Goal: Task Accomplishment & Management: Use online tool/utility

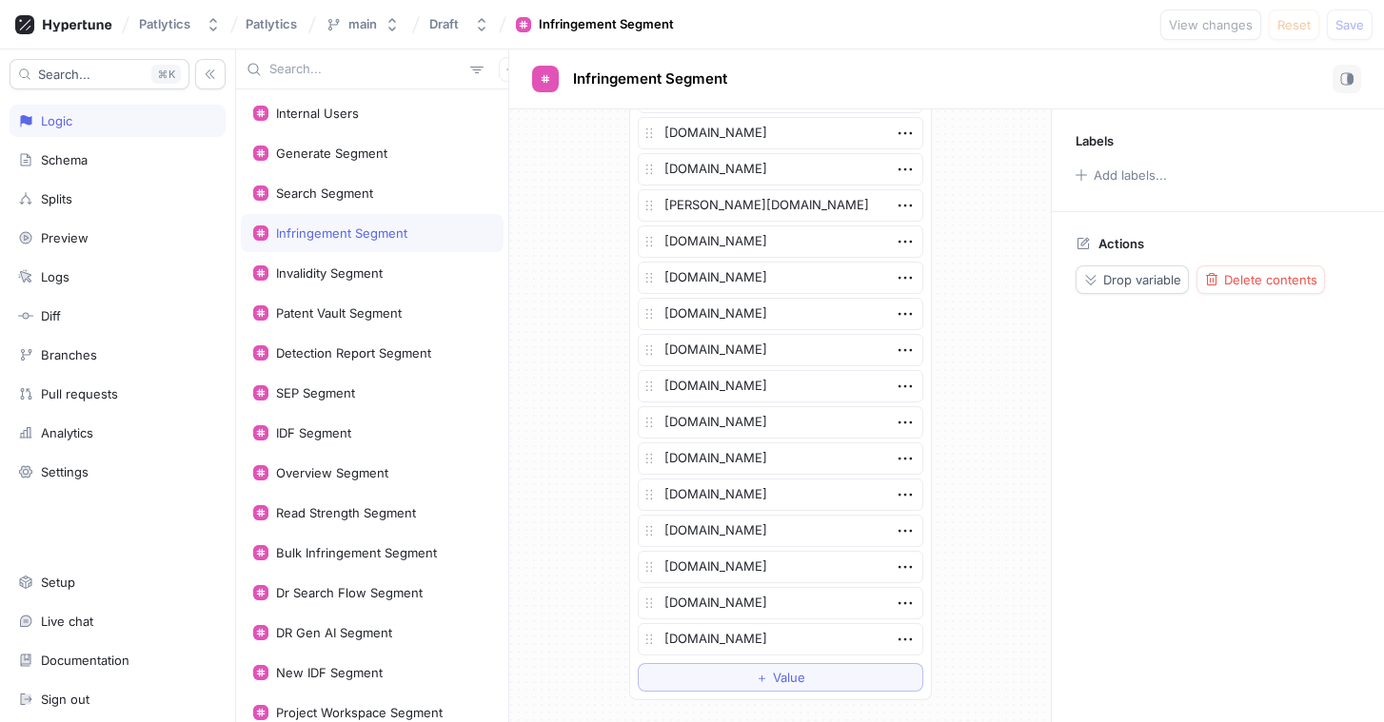
scroll to position [3329, 0]
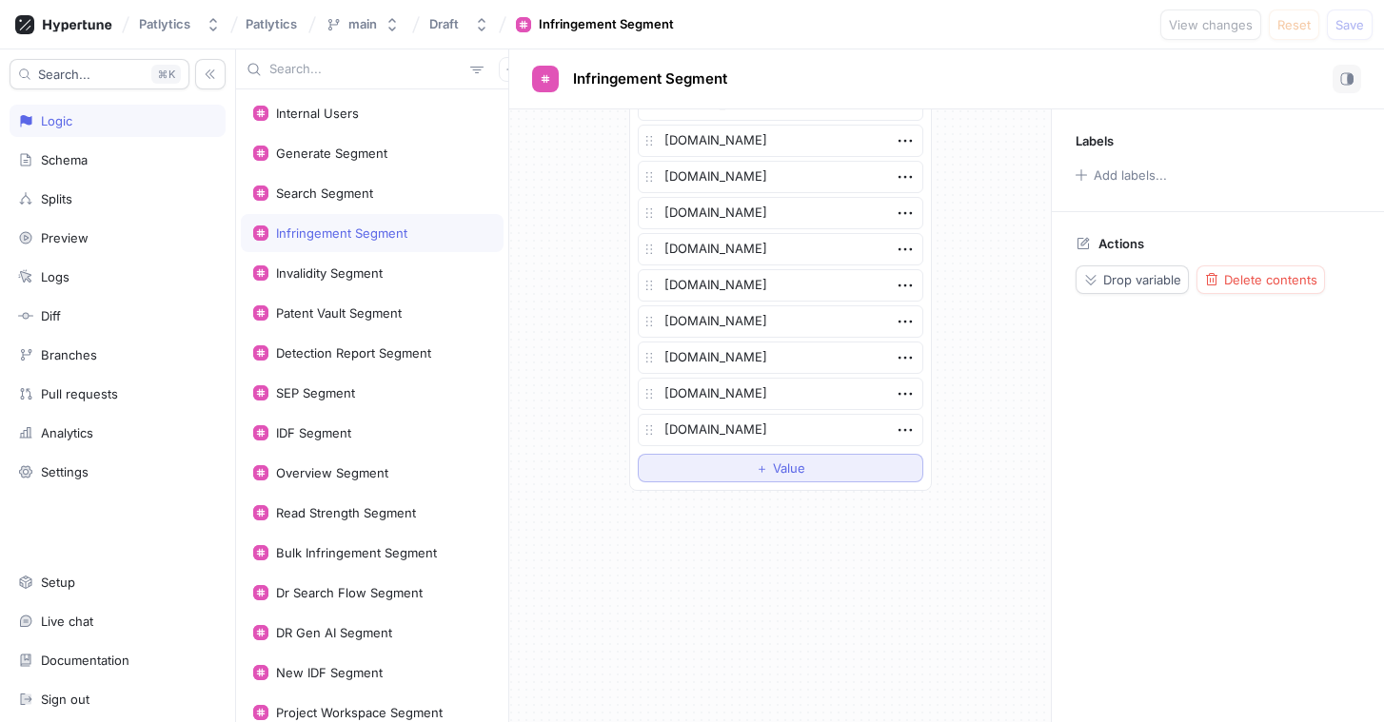
click at [728, 469] on button "＋ Value" at bounding box center [780, 468] width 285 height 29
type textarea "x"
type textarea "e"
type textarea "x"
type textarea "ev"
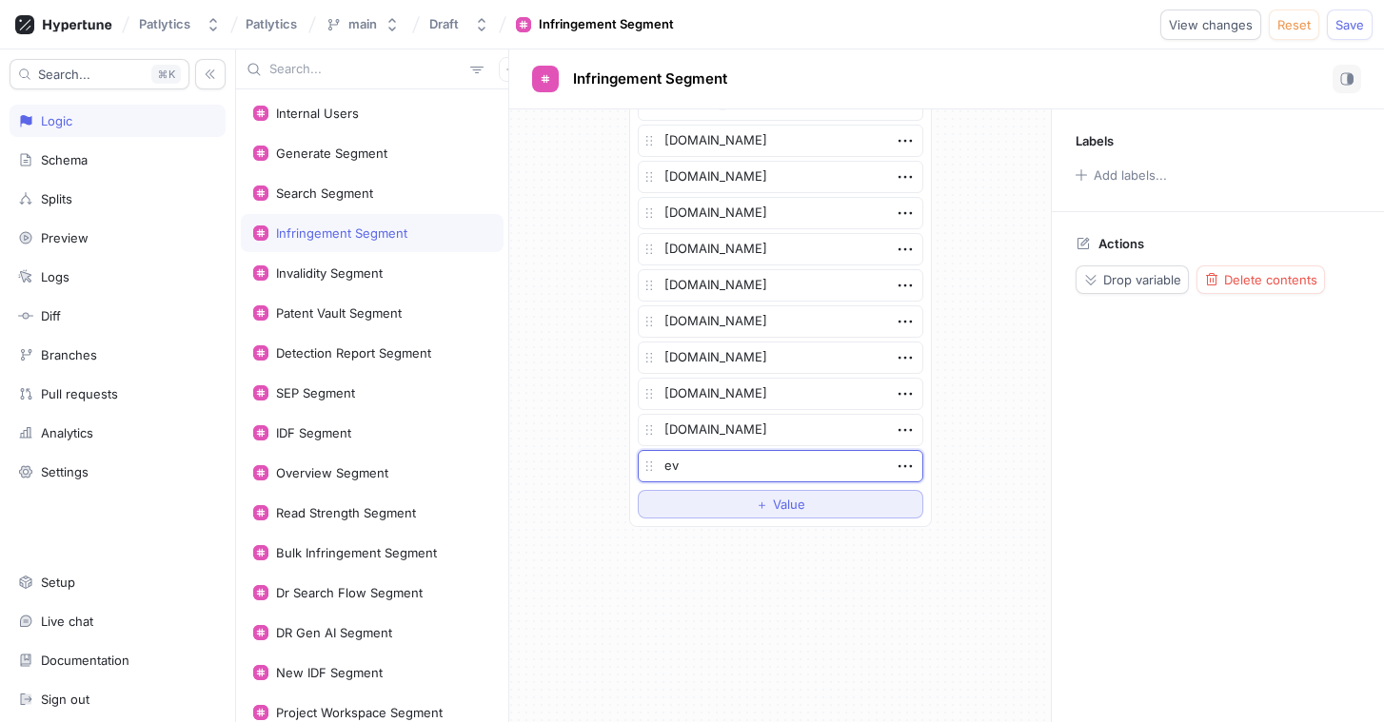
type textarea "x"
type textarea "eva"
type textarea "x"
type textarea "eval"
type textarea "x"
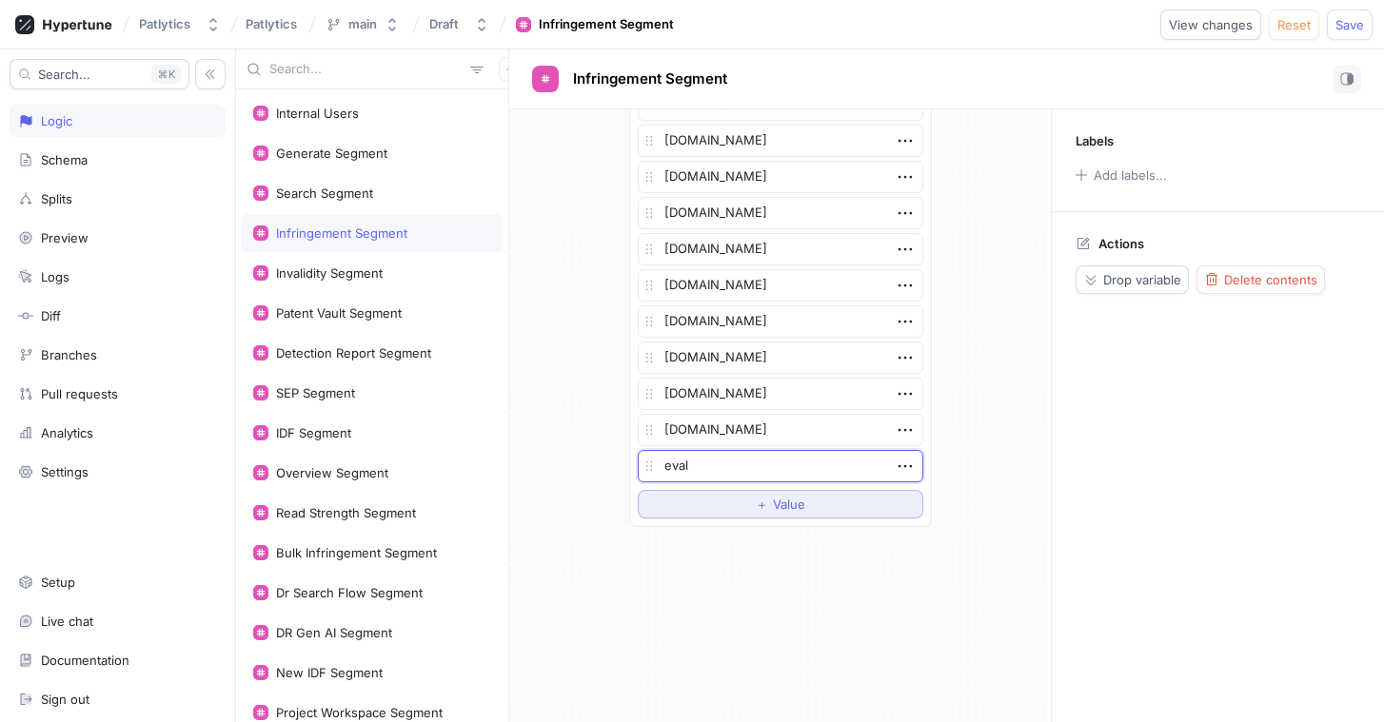
type textarea "evalu"
type textarea "x"
type textarea "evalue"
type textarea "x"
type textarea "evaluese"
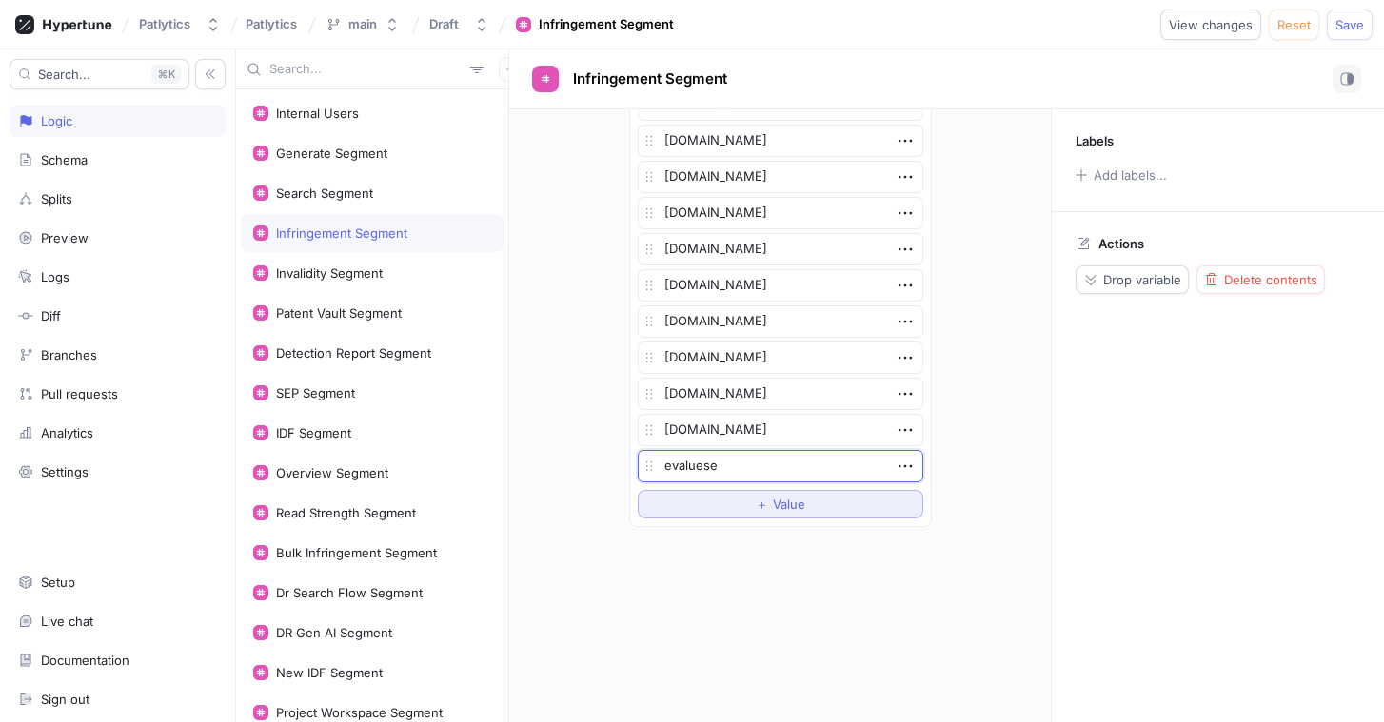
type textarea "x"
type textarea "evalueser"
type textarea "x"
type textarea "evalueserv"
type textarea "x"
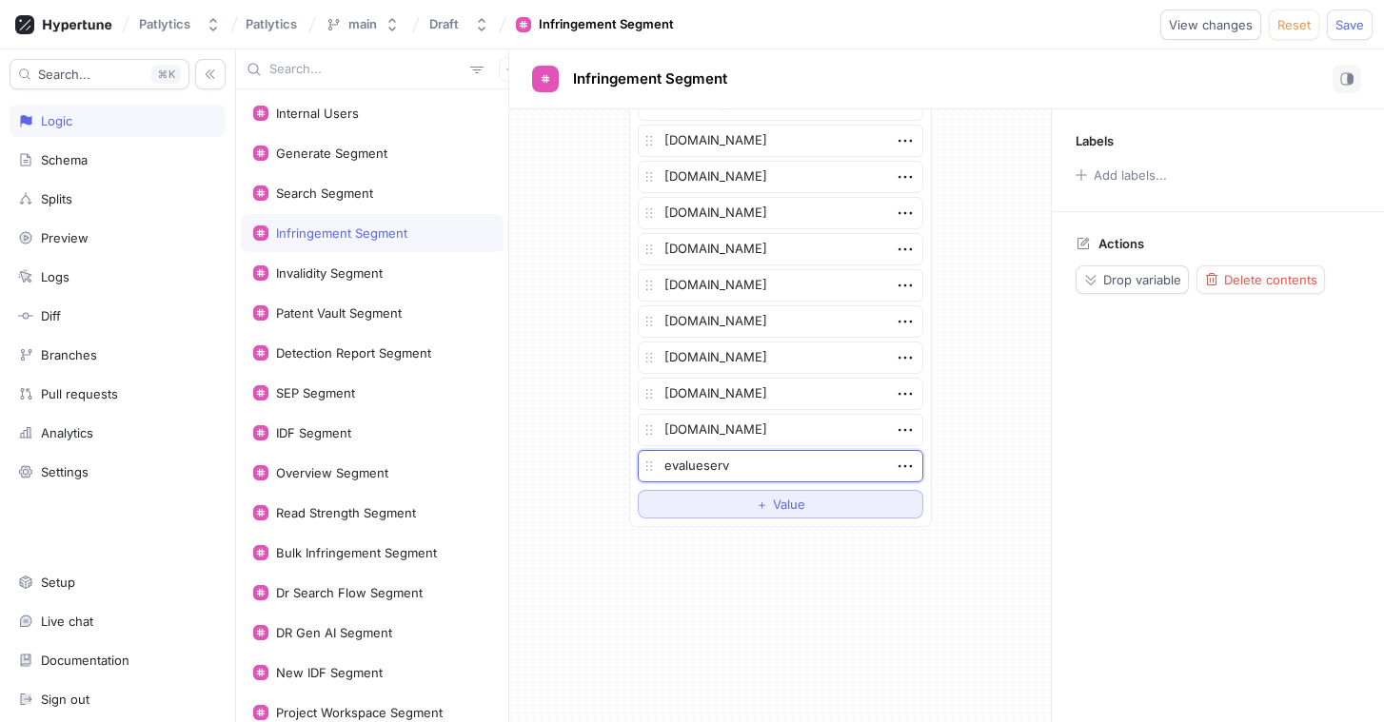
type textarea "evalueserve"
type textarea "x"
type textarea "evalueserve."
type textarea "x"
type textarea "evalueserve.c"
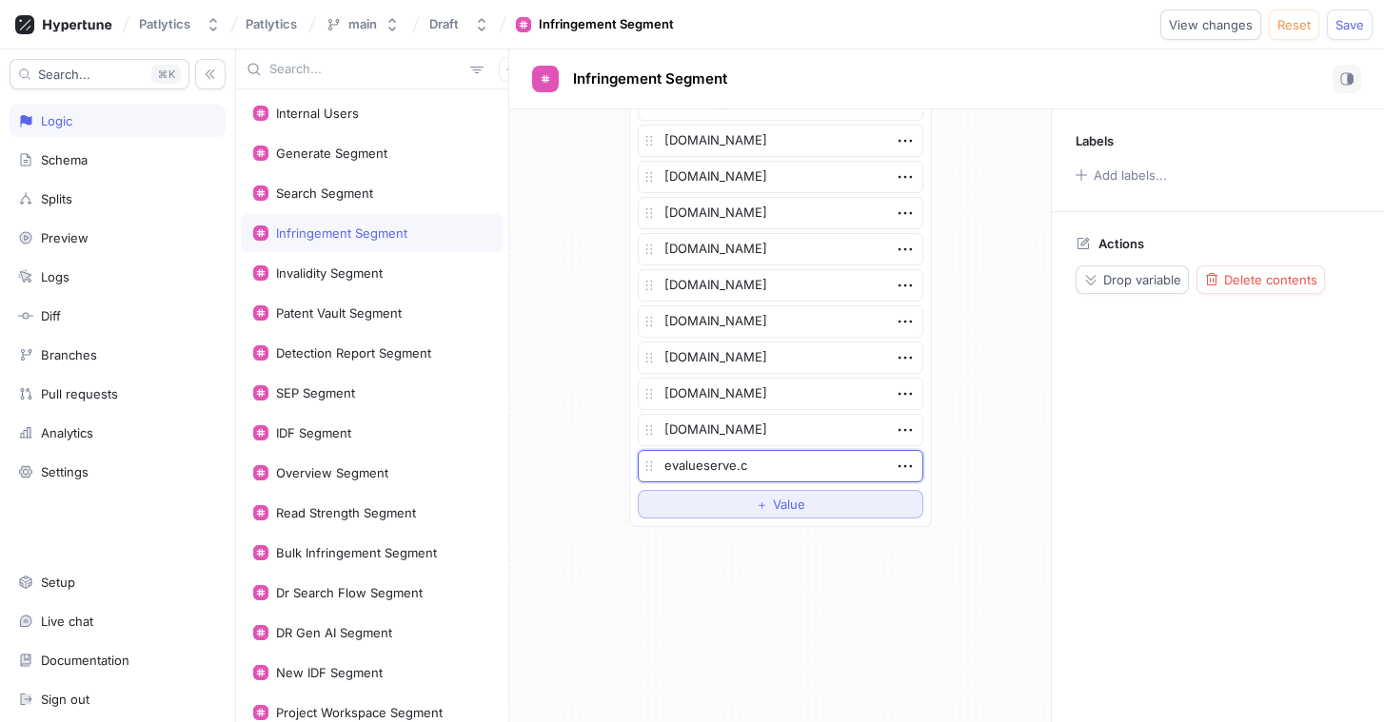
type textarea "x"
type textarea "[DOMAIN_NAME]"
type textarea "x"
type textarea "[DOMAIN_NAME]"
click at [328, 271] on div "Invalidity Segment" at bounding box center [329, 272] width 107 height 15
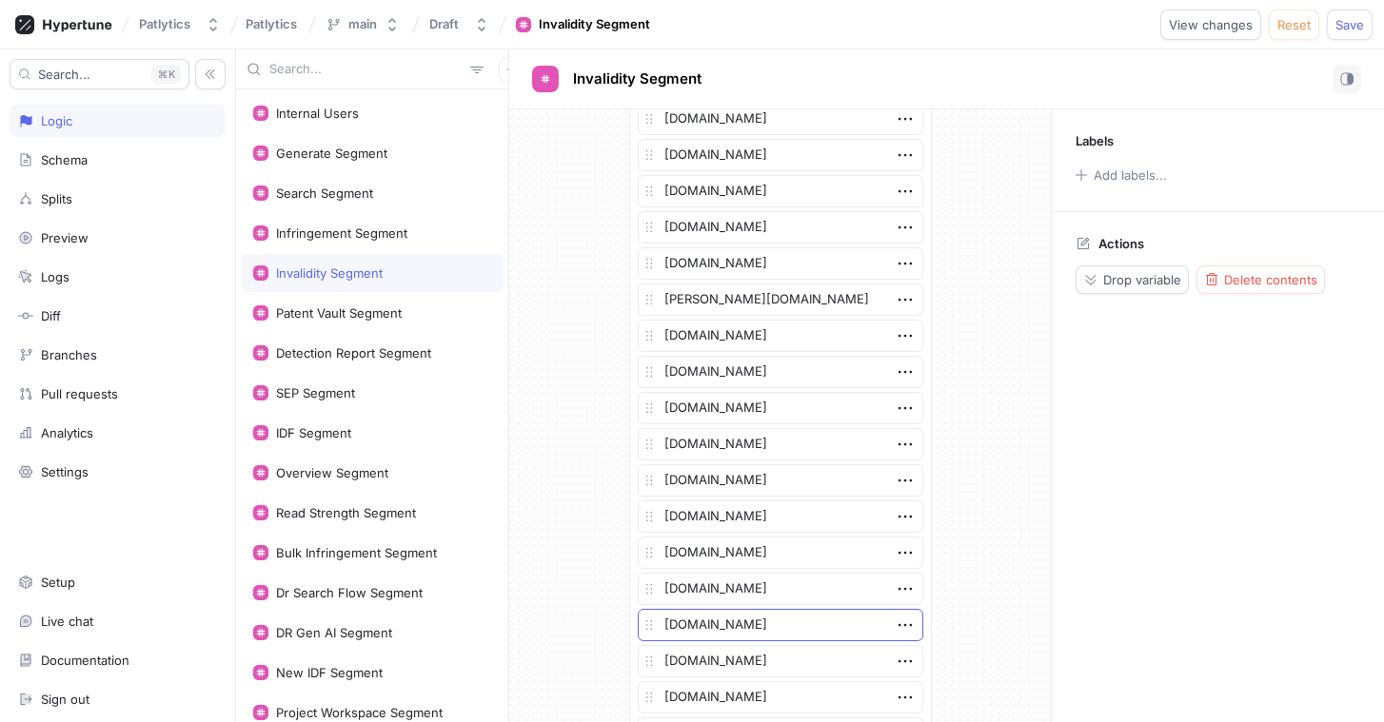
scroll to position [4016, 0]
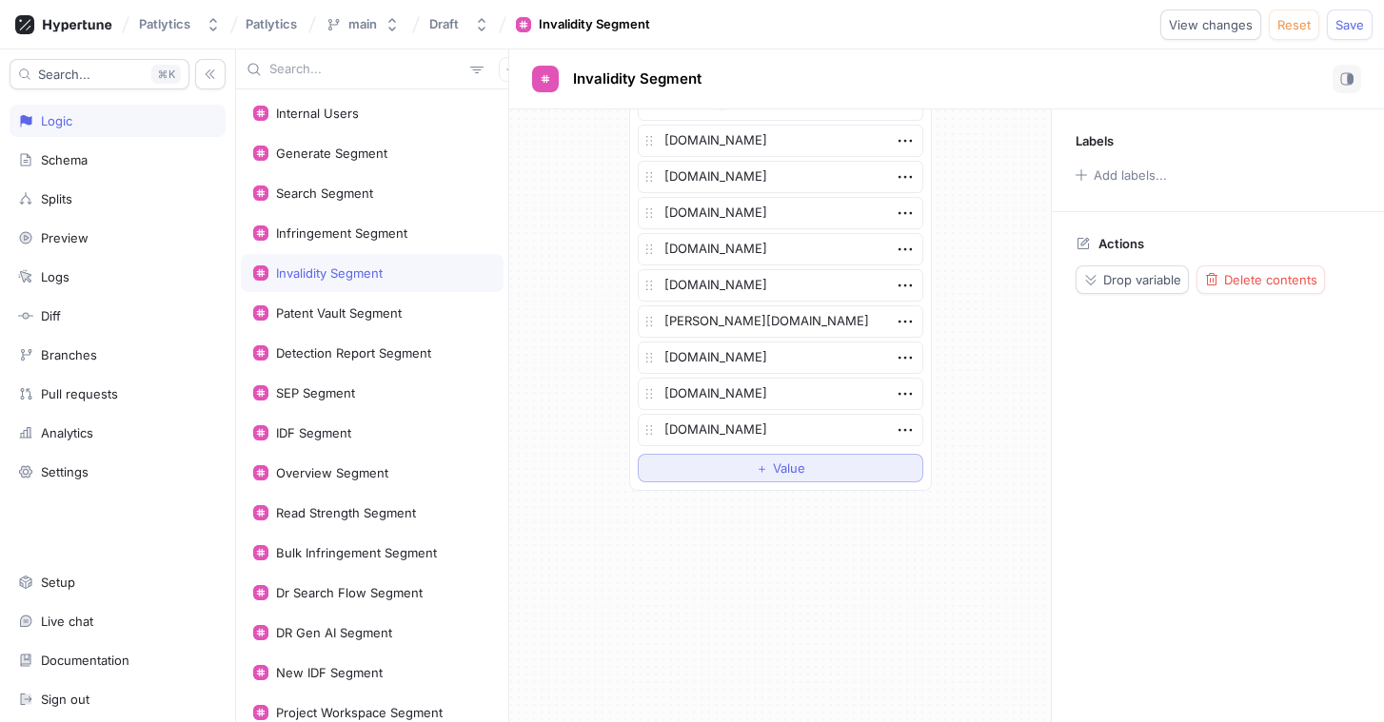
click at [733, 476] on button "＋ Value" at bounding box center [780, 468] width 285 height 29
type textarea "x"
type textarea "[DOMAIN_NAME]"
drag, startPoint x: 872, startPoint y: 466, endPoint x: 773, endPoint y: 466, distance: 99.0
click at [773, 466] on textarea "[DOMAIN_NAME]" at bounding box center [780, 466] width 285 height 32
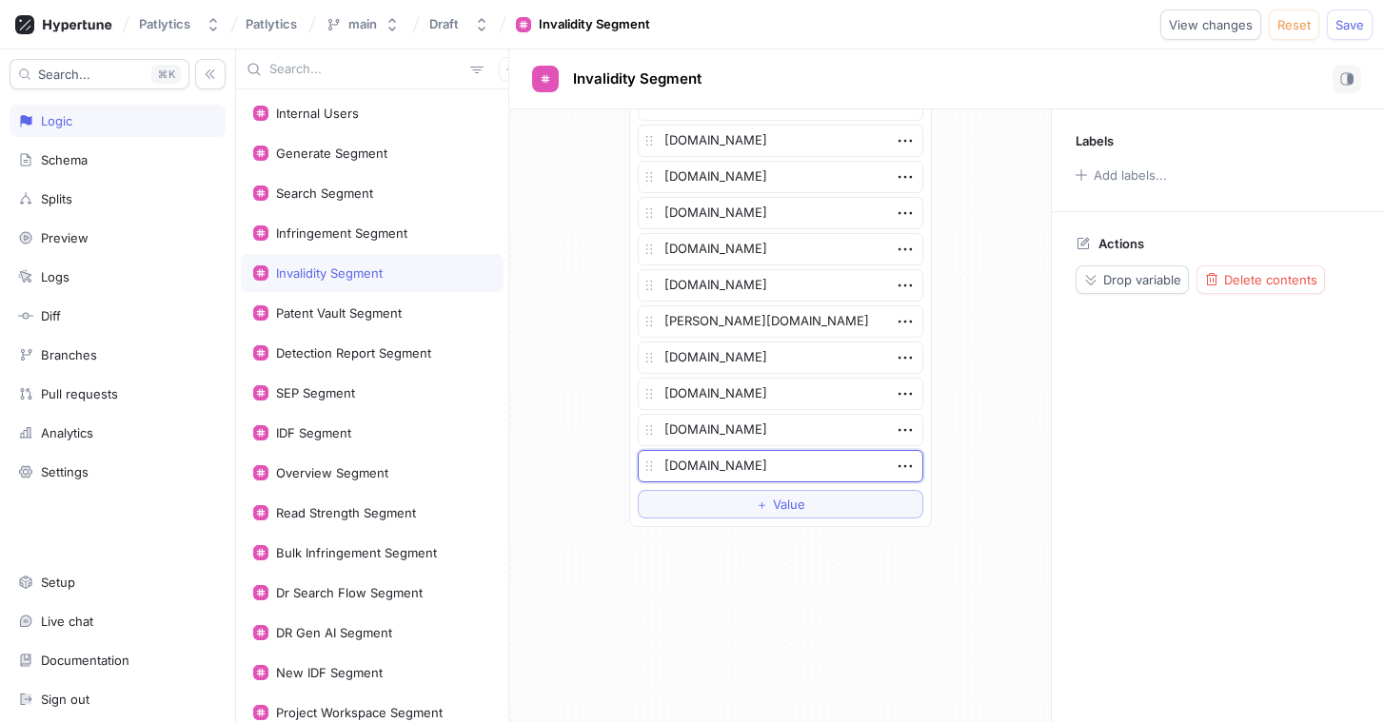
type textarea "x"
type textarea "evalueserve.come"
type textarea "x"
type textarea "[DOMAIN_NAME]"
click at [358, 314] on div "Patent Vault Segment" at bounding box center [339, 312] width 126 height 15
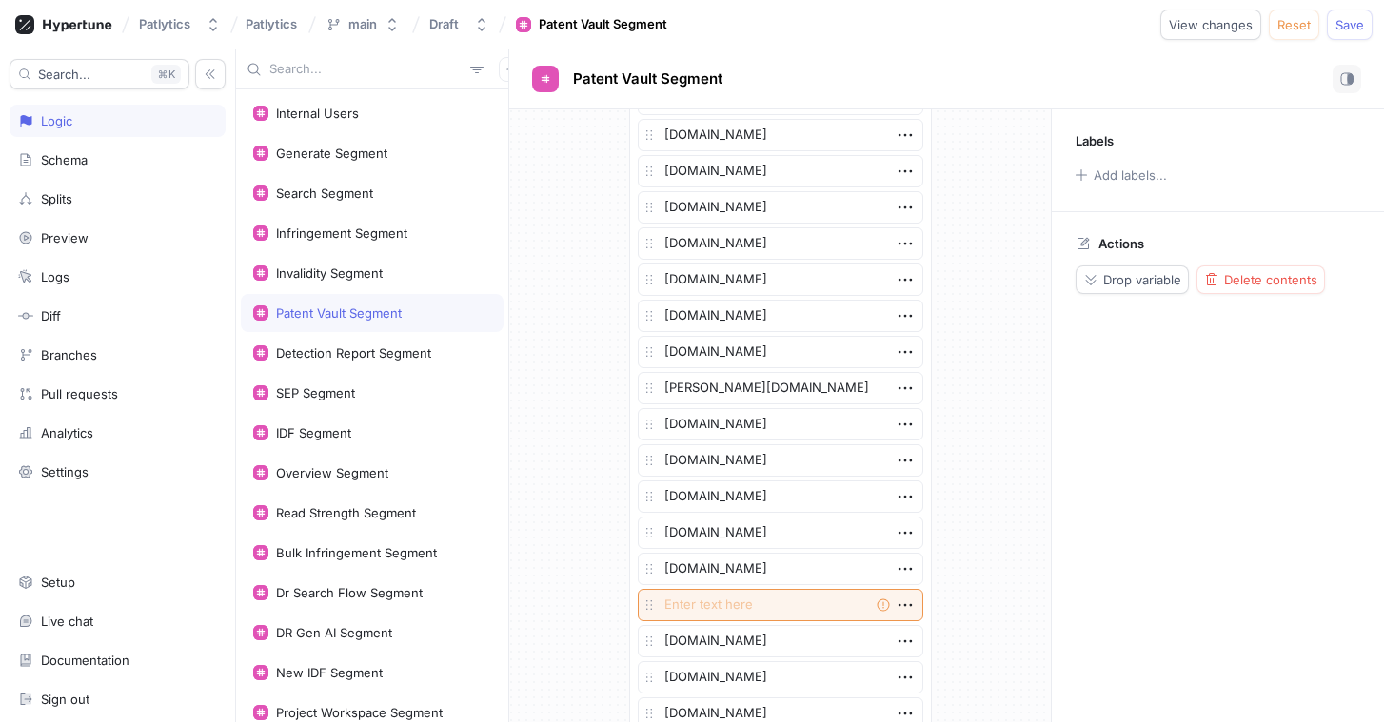
scroll to position [3907, 0]
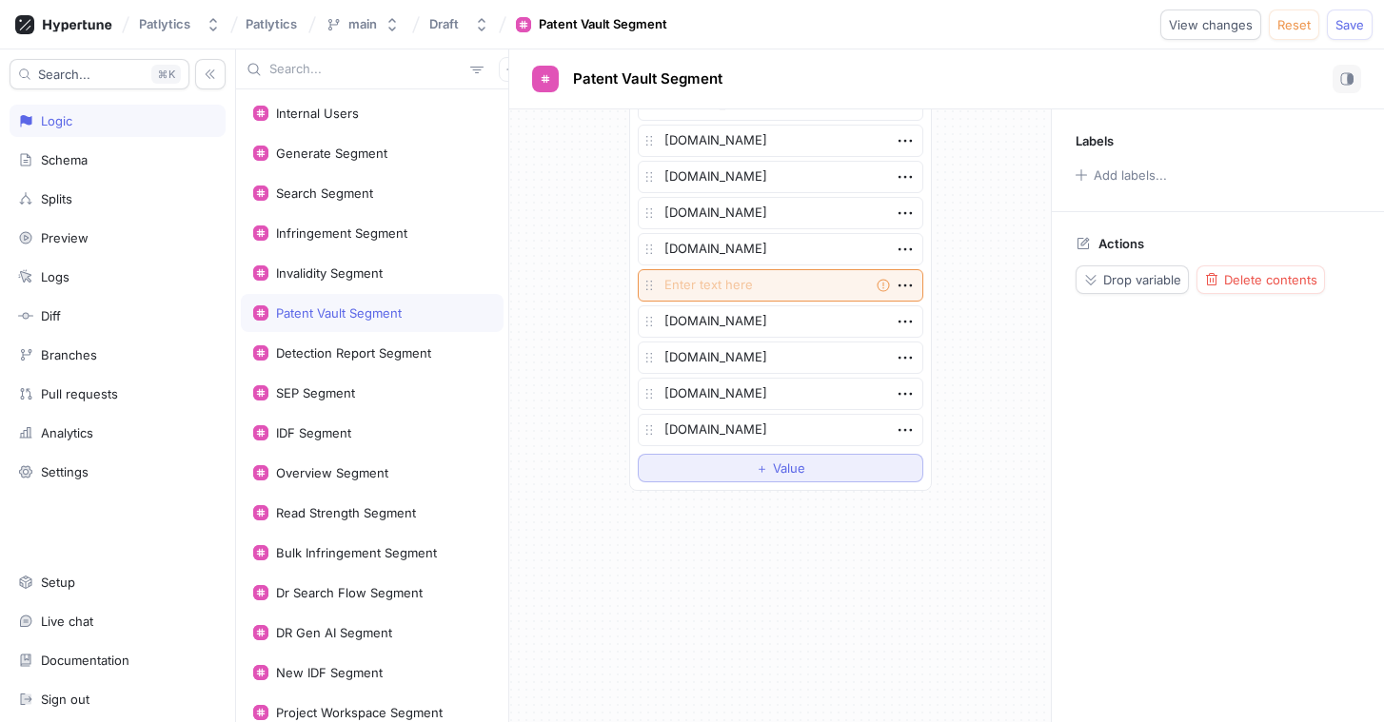
click at [740, 462] on button "＋ Value" at bounding box center [780, 468] width 285 height 29
click at [750, 275] on textarea at bounding box center [780, 285] width 285 height 32
click at [912, 462] on icon "button" at bounding box center [904, 466] width 21 height 21
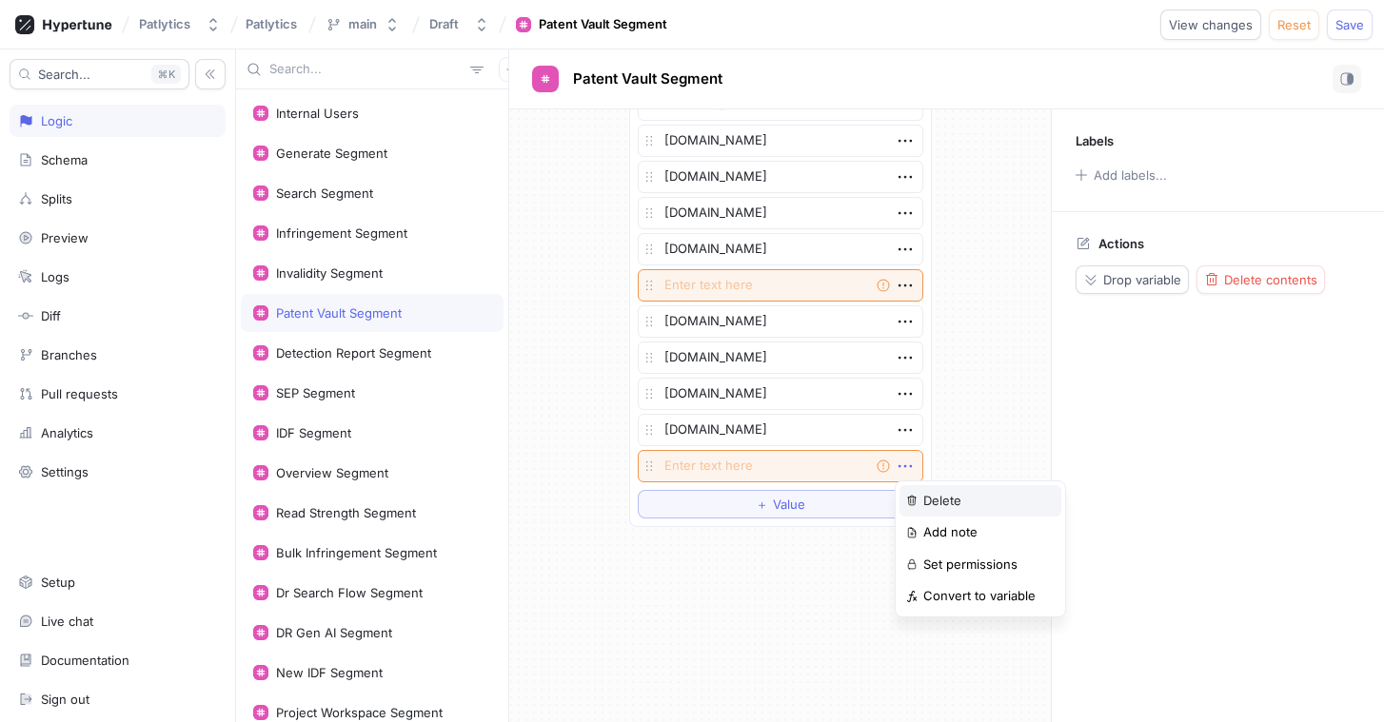
click at [939, 496] on p "Delete" at bounding box center [942, 501] width 38 height 19
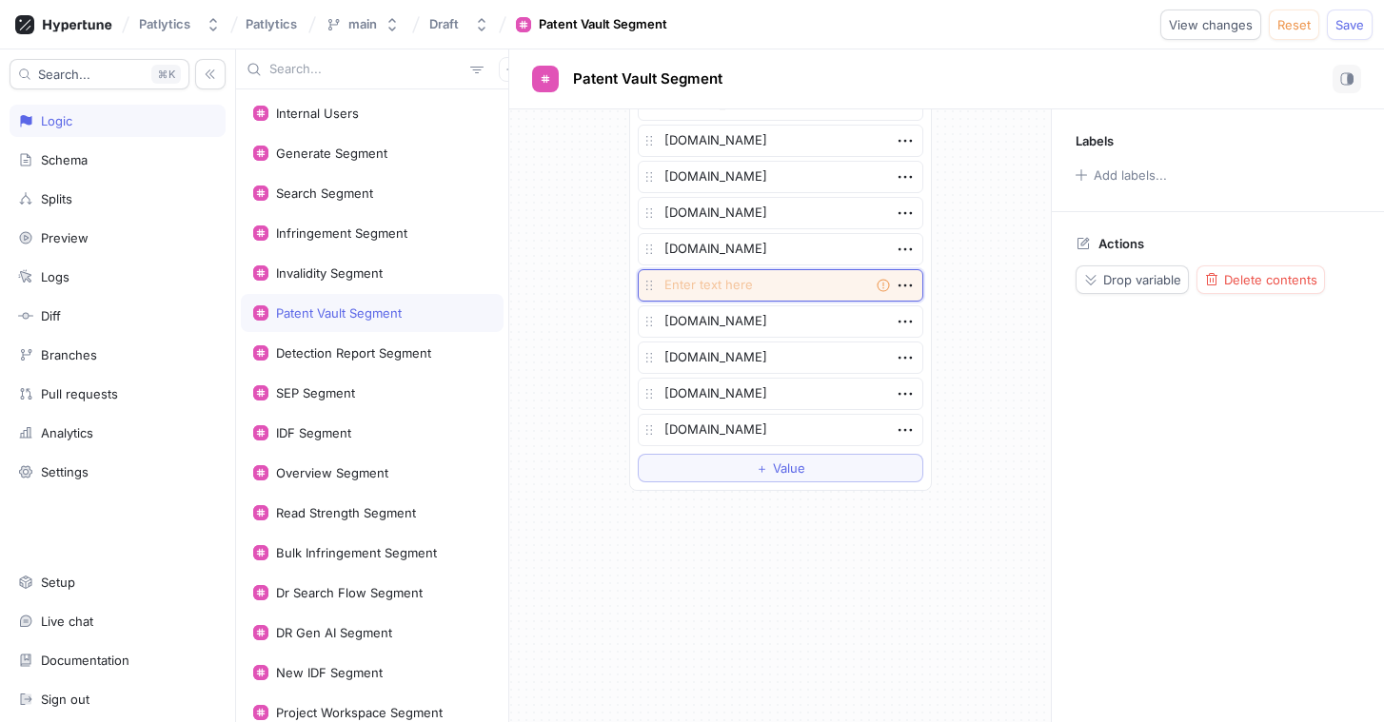
click at [772, 296] on textarea at bounding box center [780, 285] width 285 height 32
paste textarea "[DOMAIN_NAME]"
type textarea "x"
type textarea "[DOMAIN_NAME]"
type textarea "x"
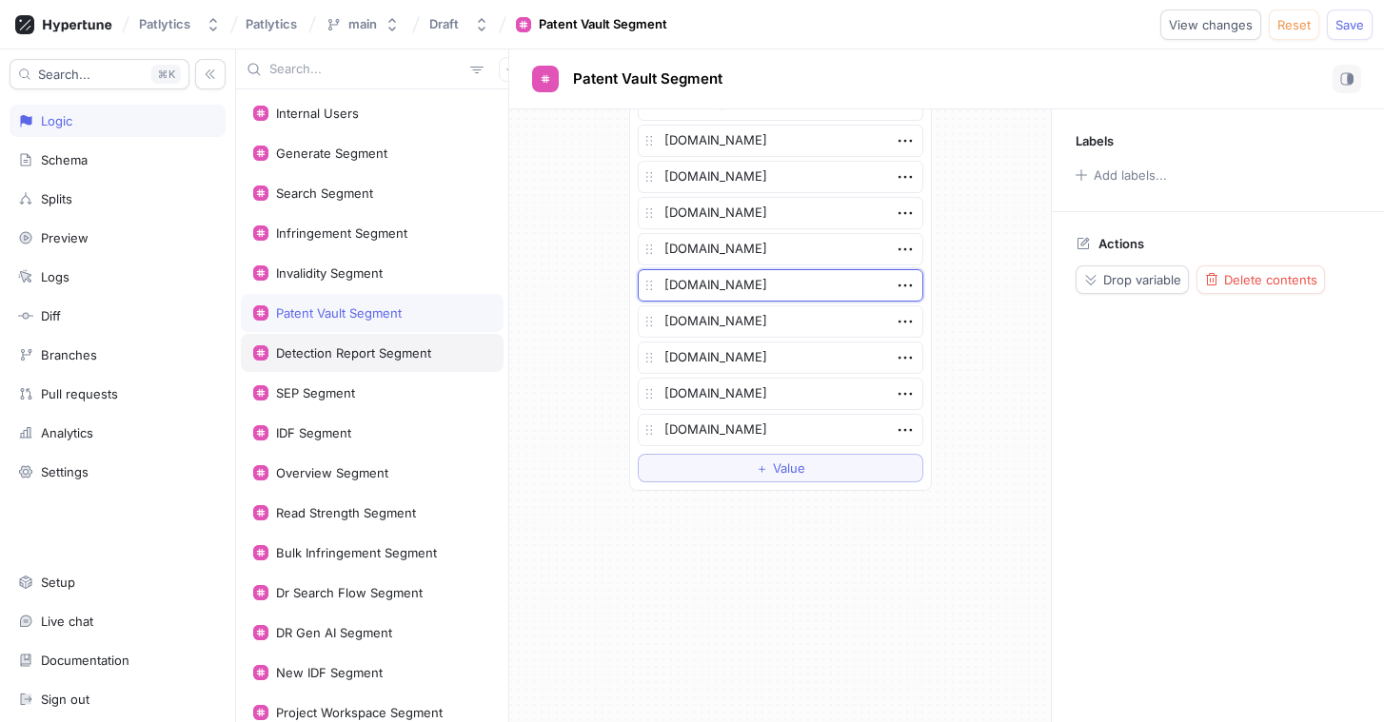
type textarea "[DOMAIN_NAME]"
click at [342, 359] on div "Detection Report Segment" at bounding box center [353, 352] width 155 height 15
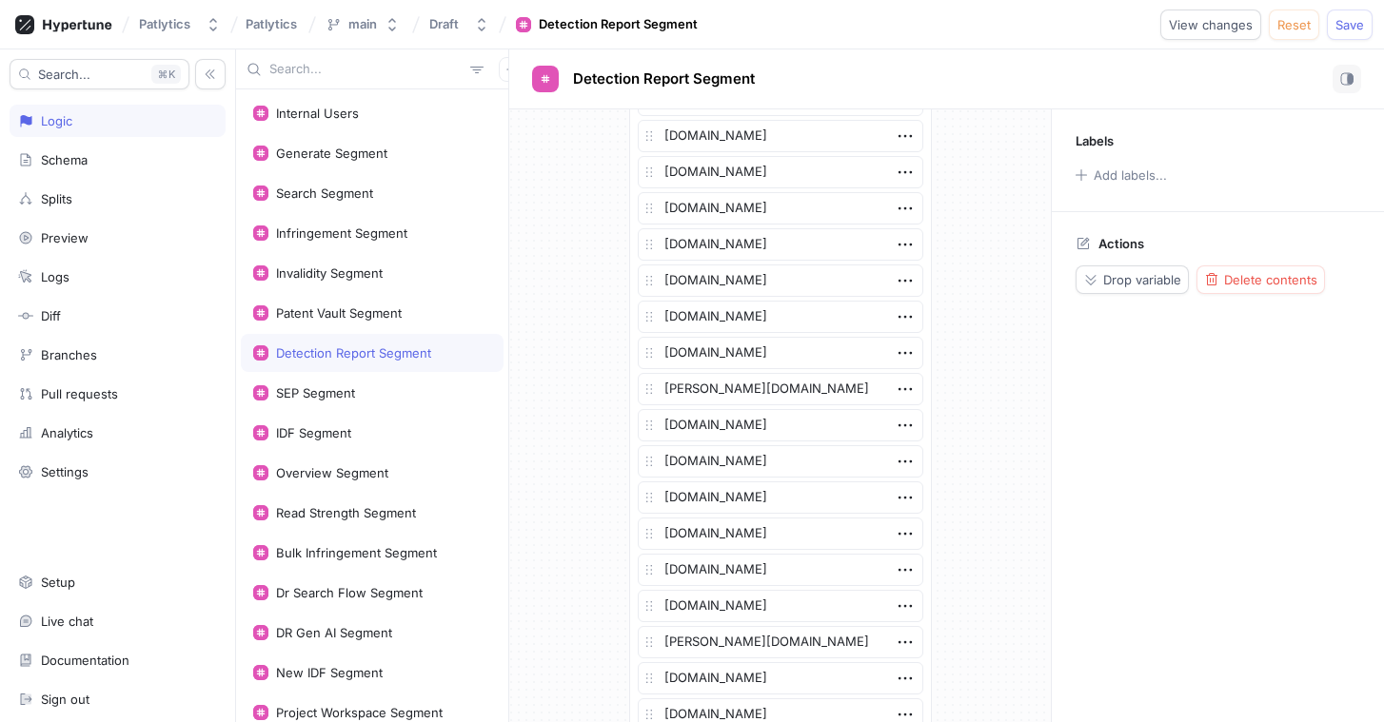
scroll to position [4088, 0]
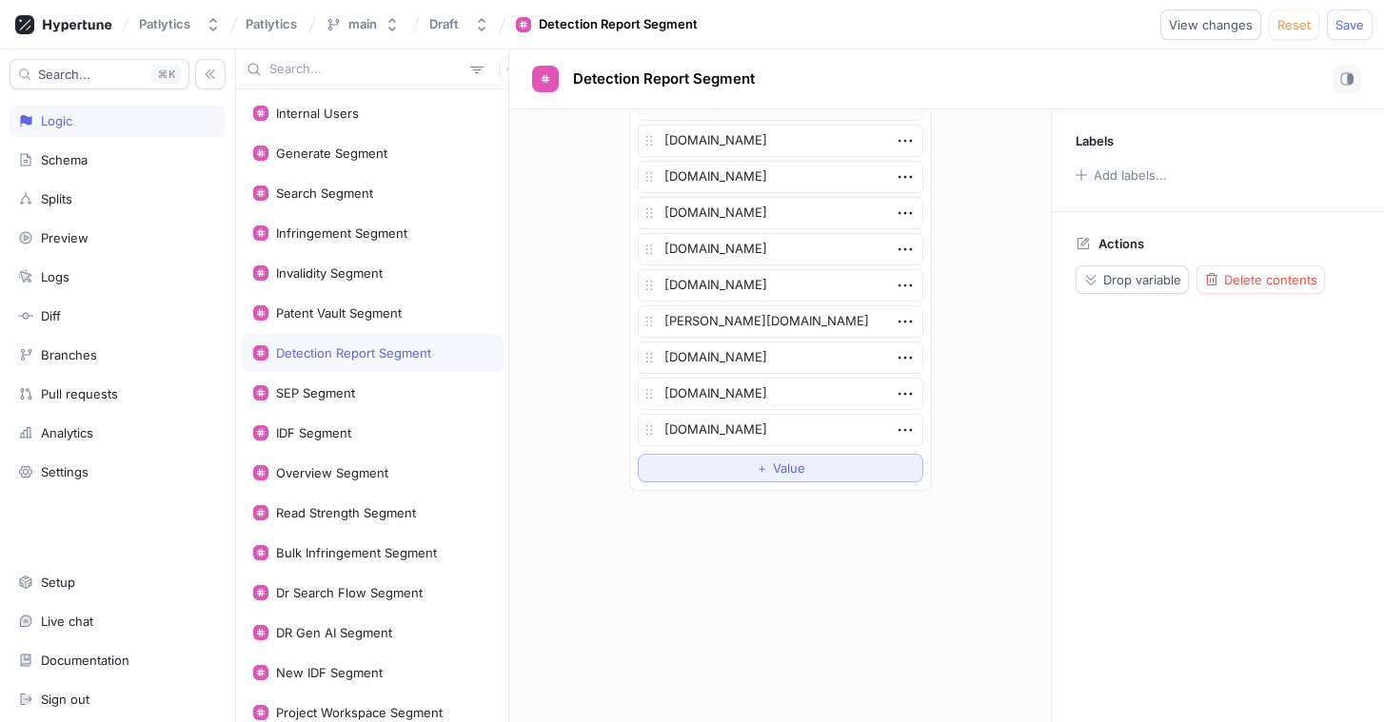
click at [767, 471] on div "＋ Value" at bounding box center [780, 467] width 49 height 11
type textarea "x"
type textarea "[DOMAIN_NAME]"
click at [369, 304] on div "Patent Vault Segment" at bounding box center [372, 313] width 263 height 38
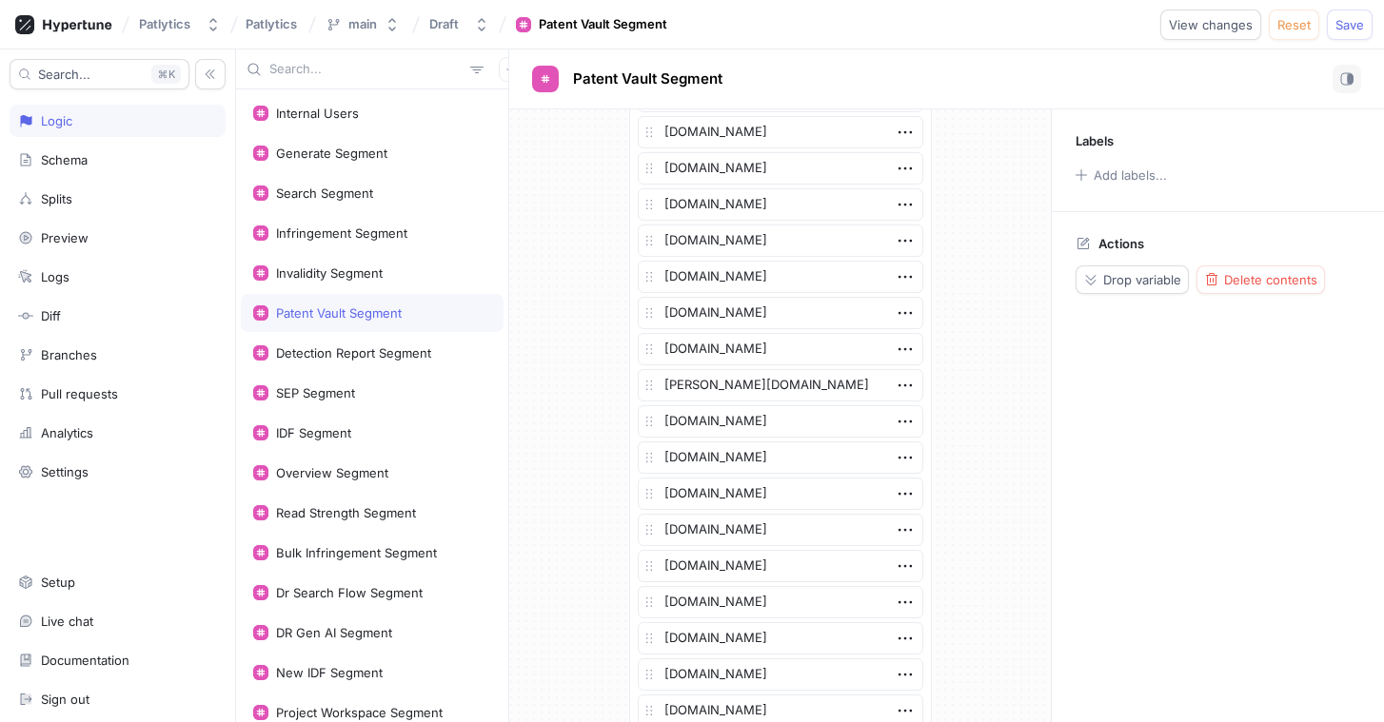
scroll to position [3747, 0]
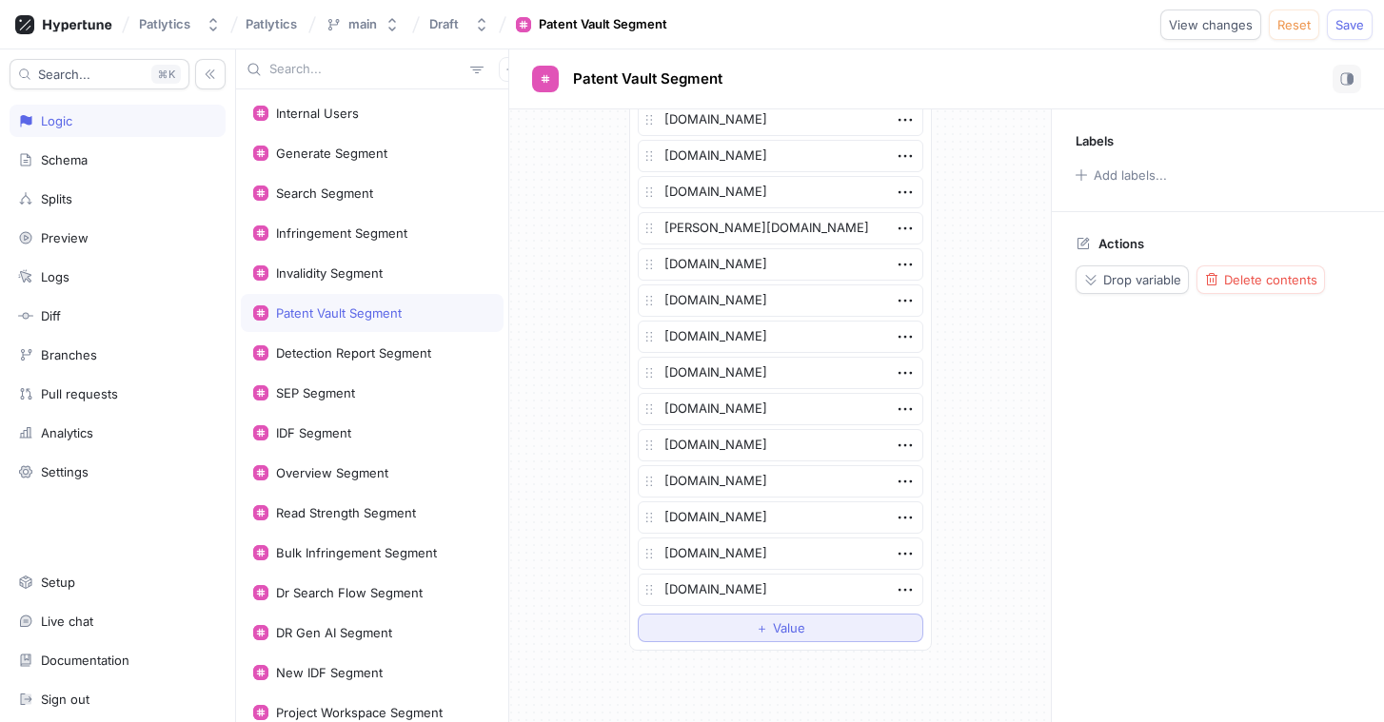
click at [753, 625] on button "＋ Value" at bounding box center [780, 628] width 285 height 29
click at [900, 633] on icon "button" at bounding box center [904, 626] width 21 height 21
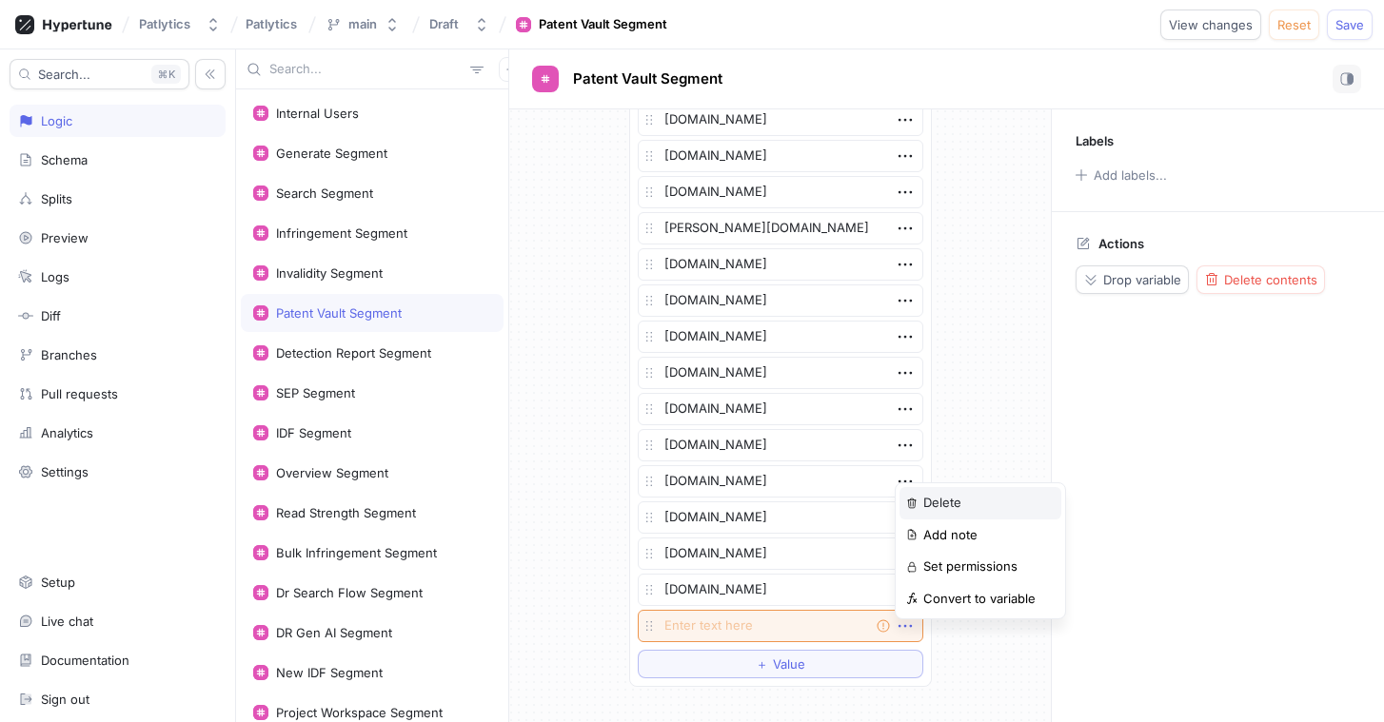
click at [949, 512] on div "Delete" at bounding box center [980, 503] width 162 height 32
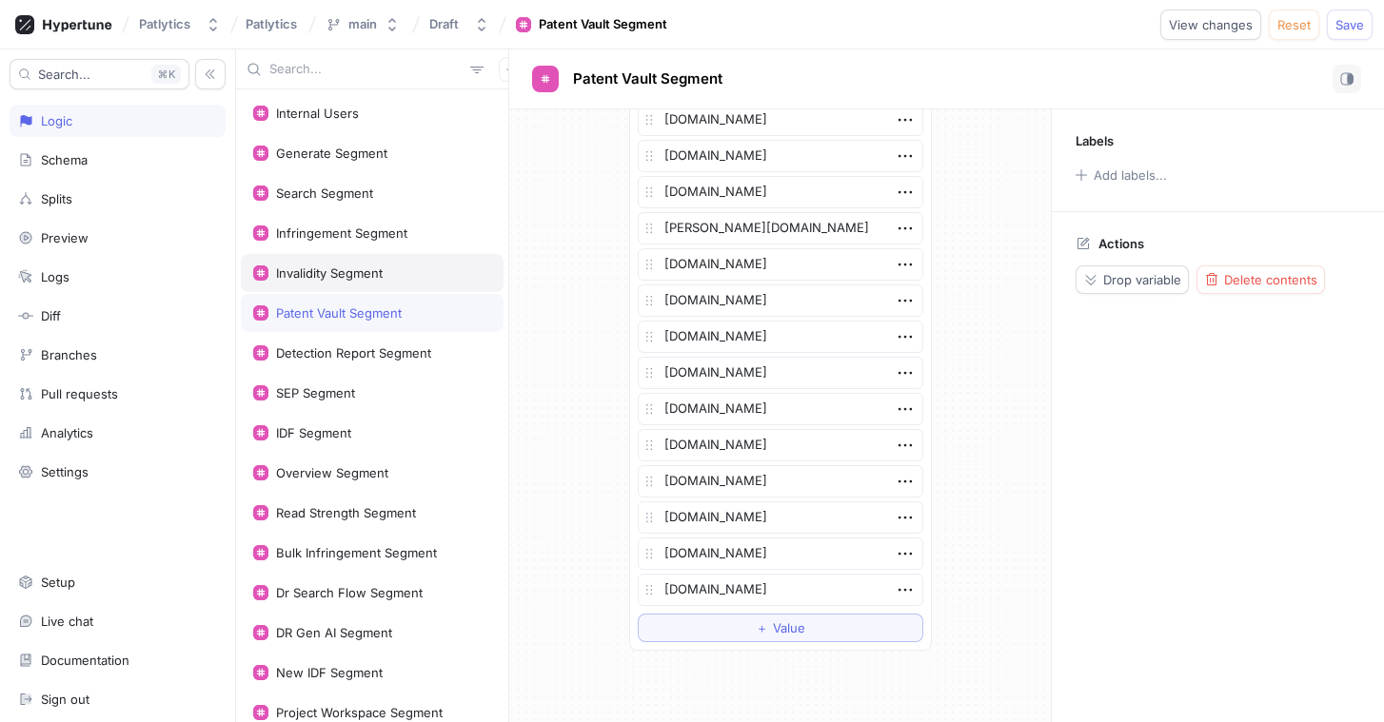
click at [338, 267] on div "Invalidity Segment" at bounding box center [329, 272] width 107 height 15
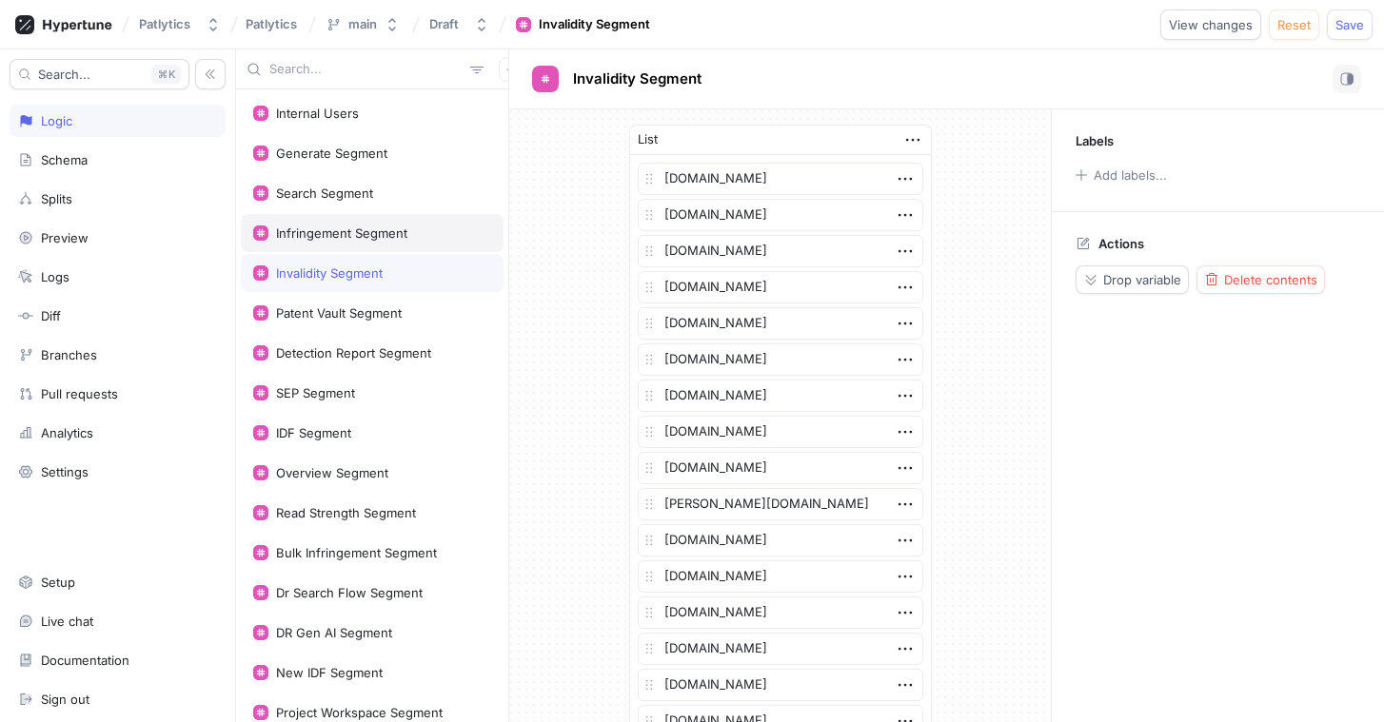
click at [337, 231] on div "Infringement Segment" at bounding box center [341, 233] width 131 height 15
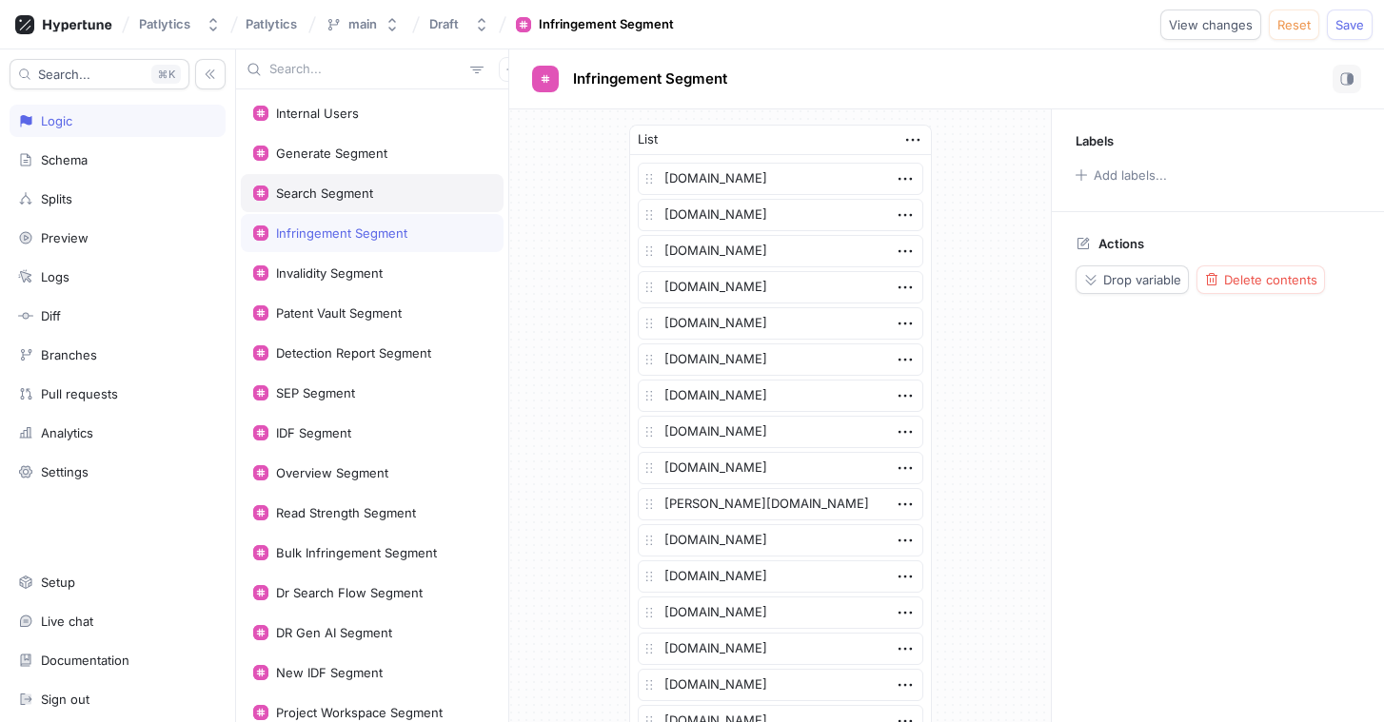
click at [337, 195] on div "Search Segment" at bounding box center [324, 193] width 97 height 15
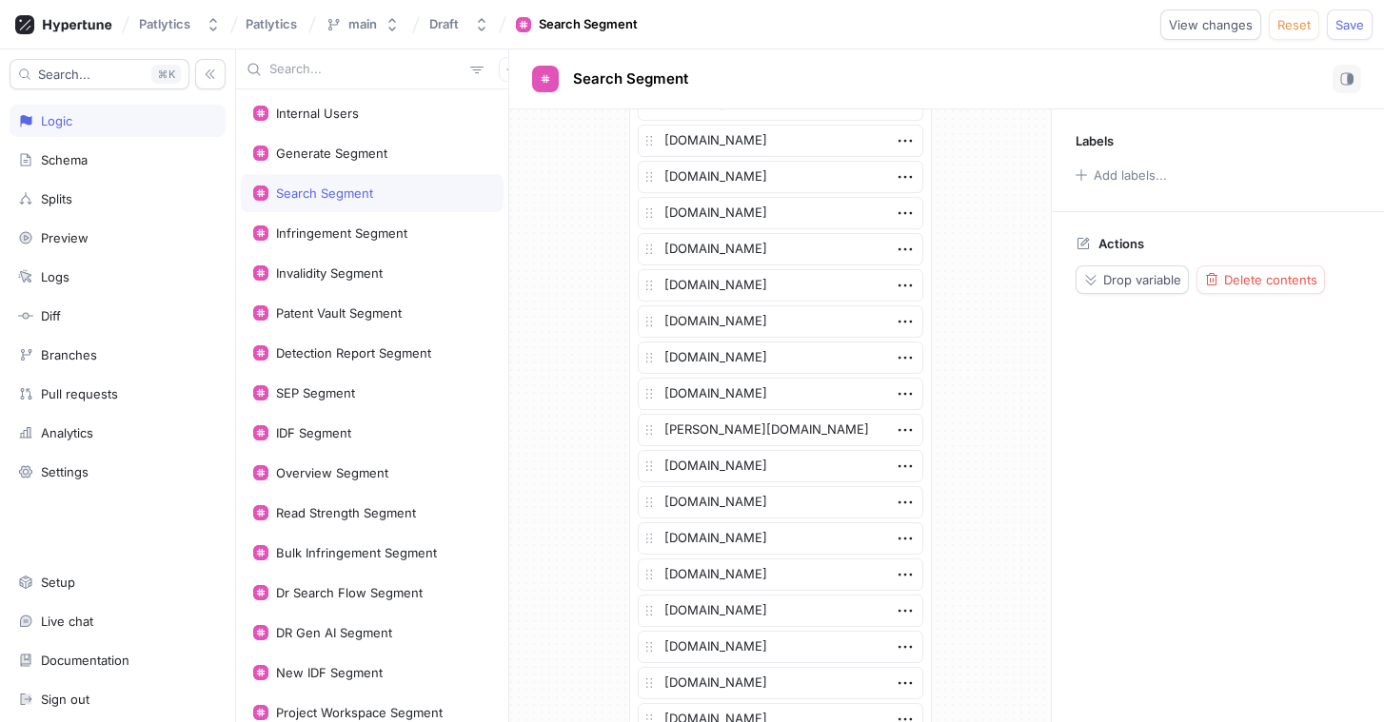
scroll to position [3943, 0]
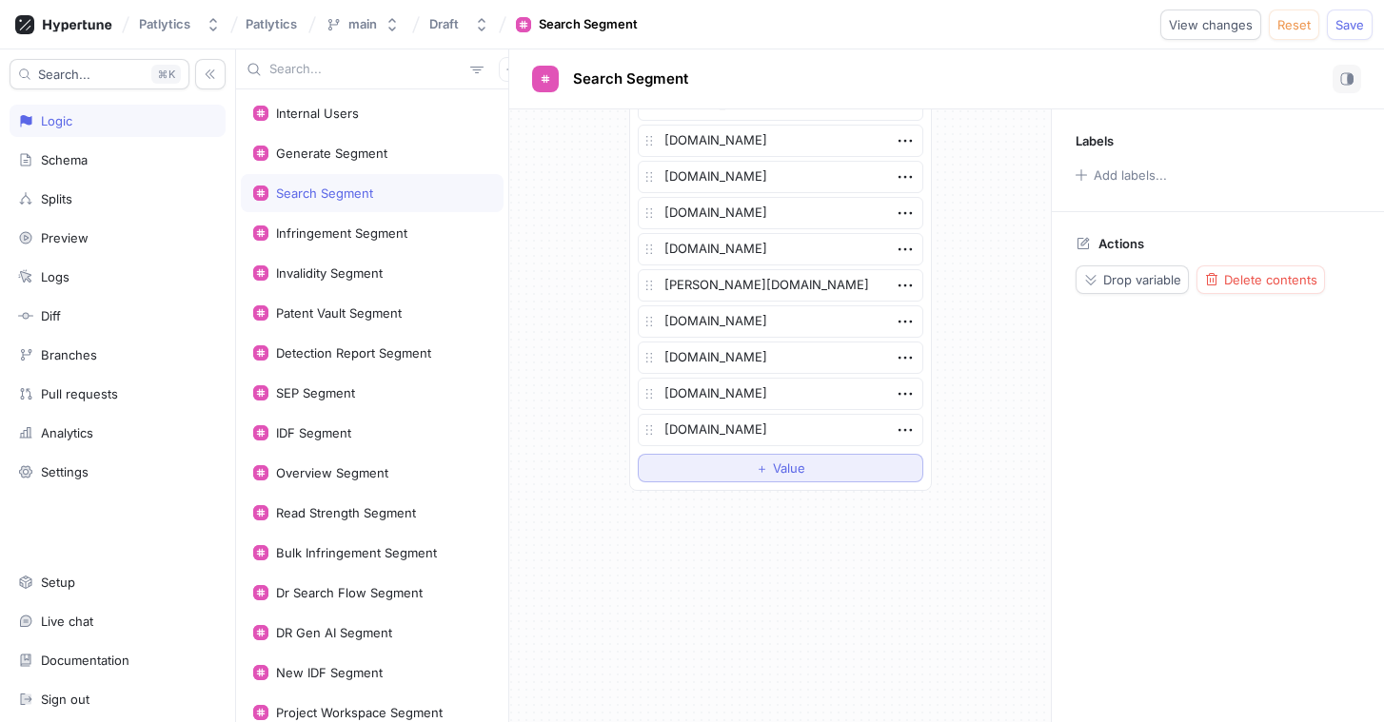
click at [744, 477] on button "＋ Value" at bounding box center [780, 468] width 285 height 29
type textarea "x"
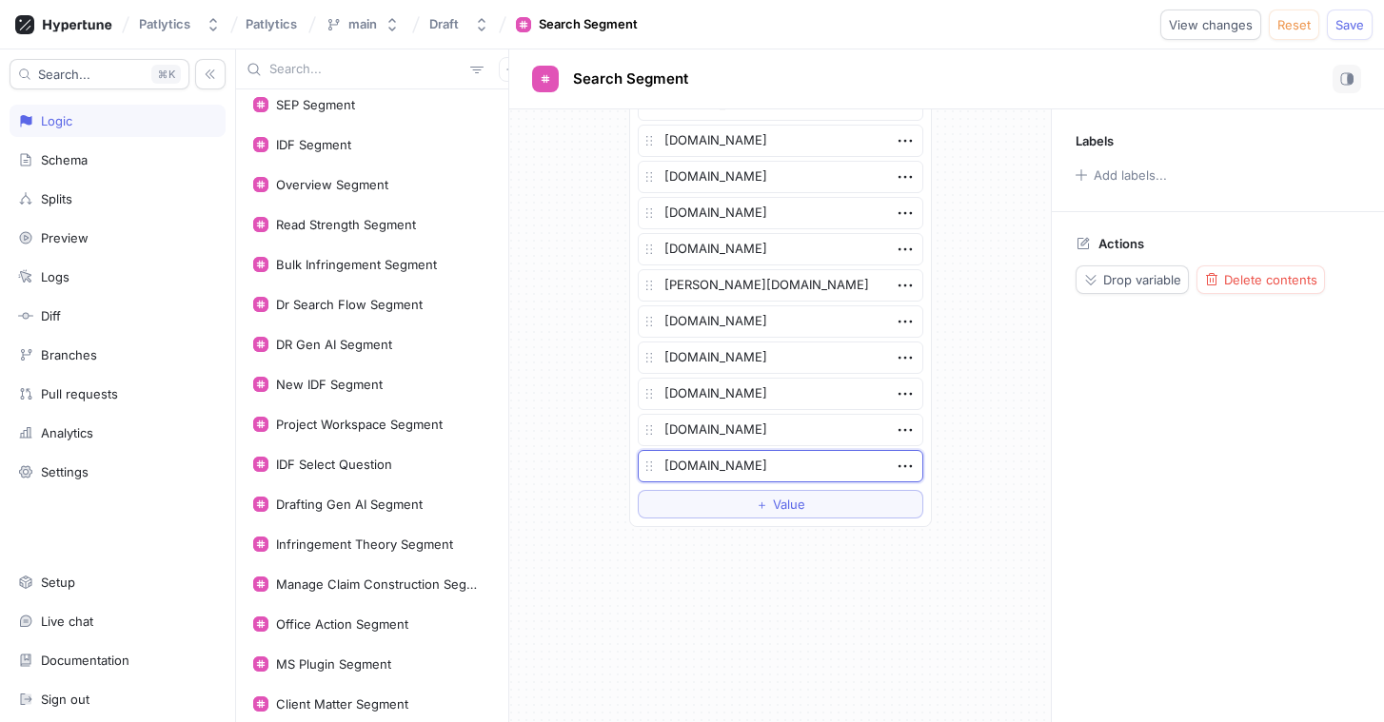
scroll to position [304, 0]
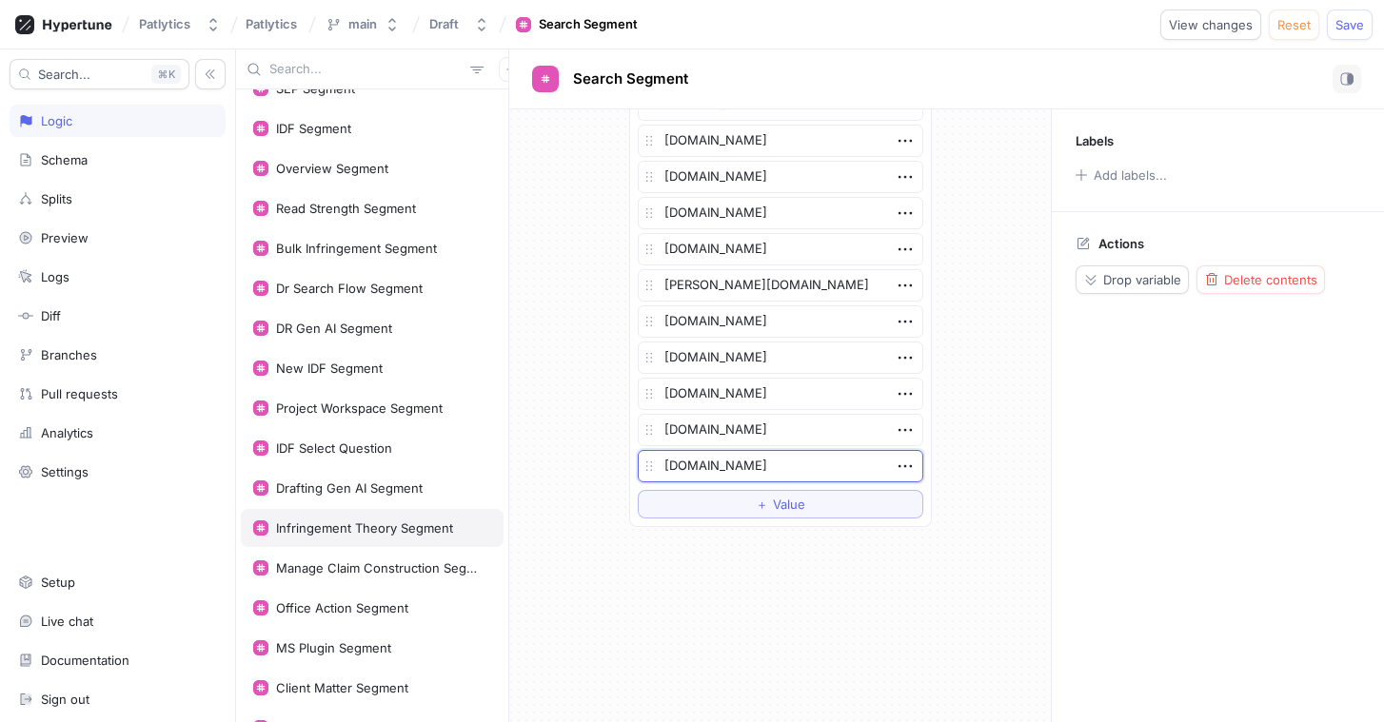
type textarea "[DOMAIN_NAME]"
click at [354, 534] on div "Infringement Theory Segment" at bounding box center [364, 528] width 177 height 15
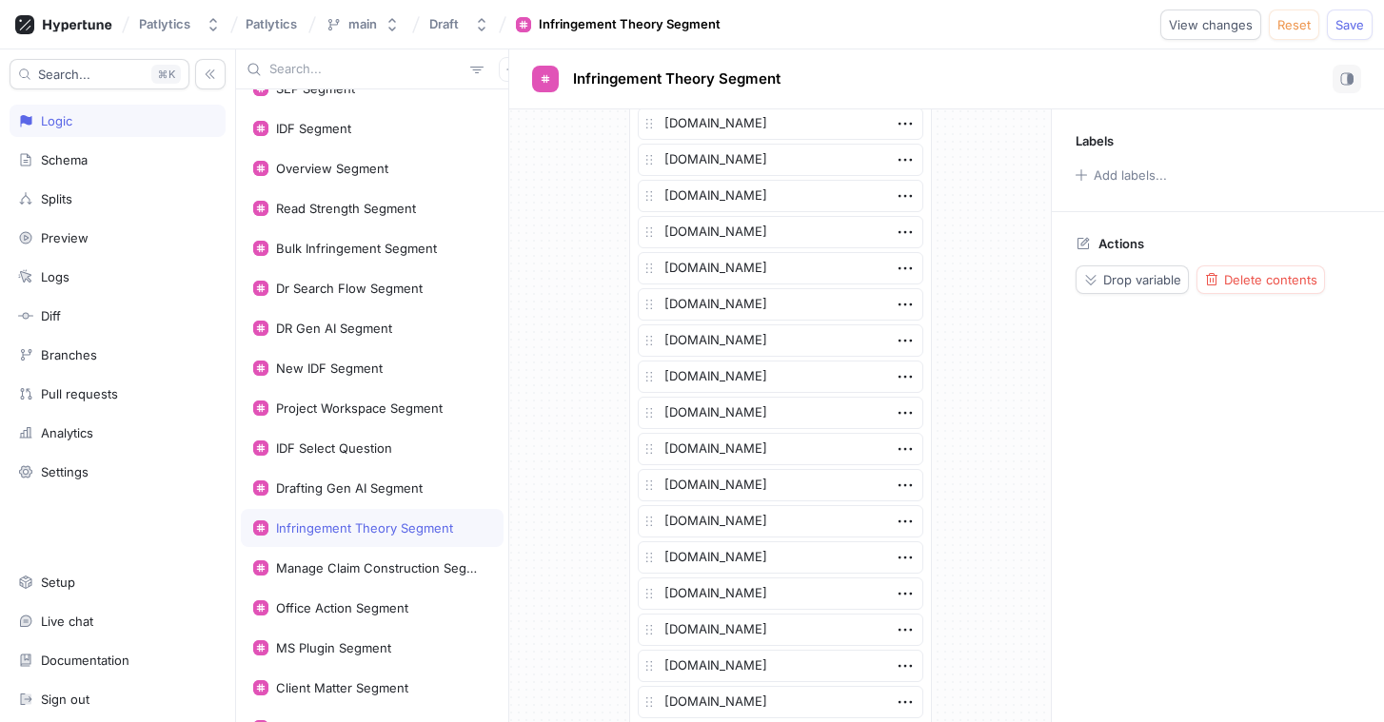
scroll to position [1159, 0]
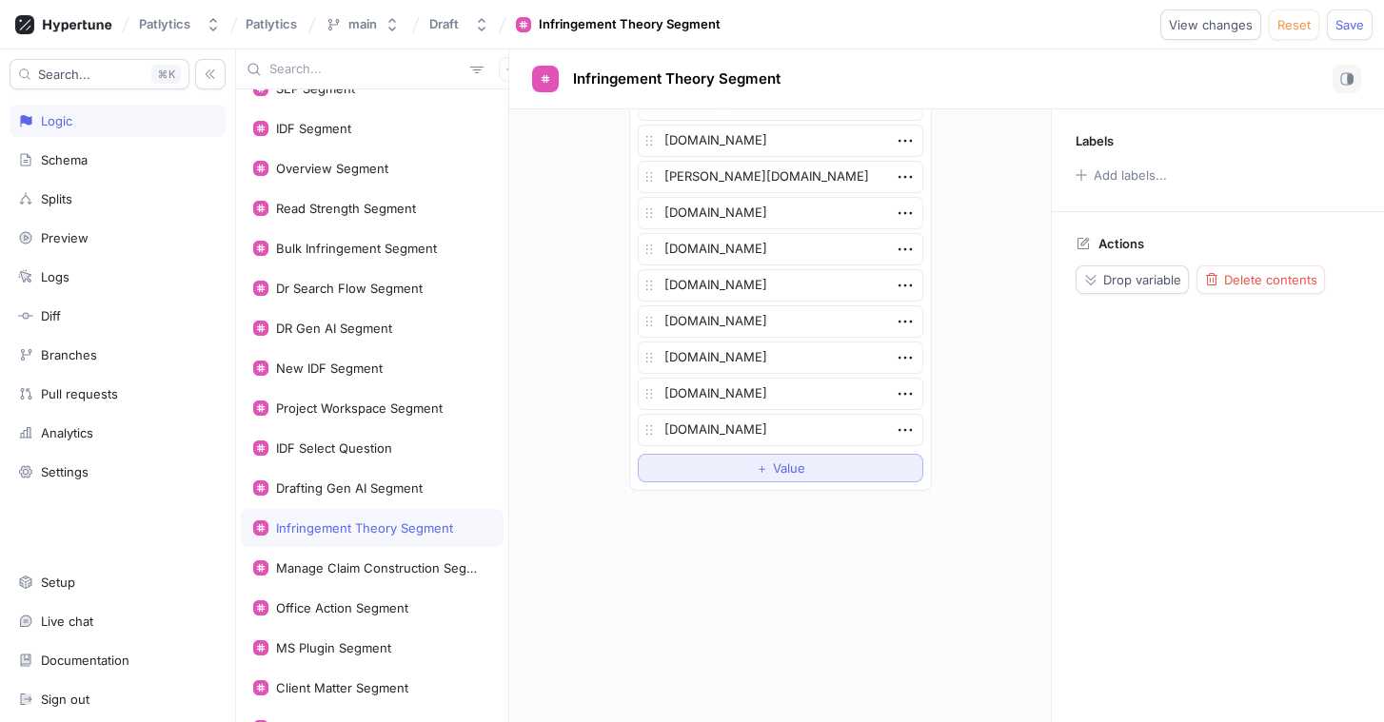
click at [765, 462] on span "＋" at bounding box center [762, 467] width 12 height 11
type textarea "x"
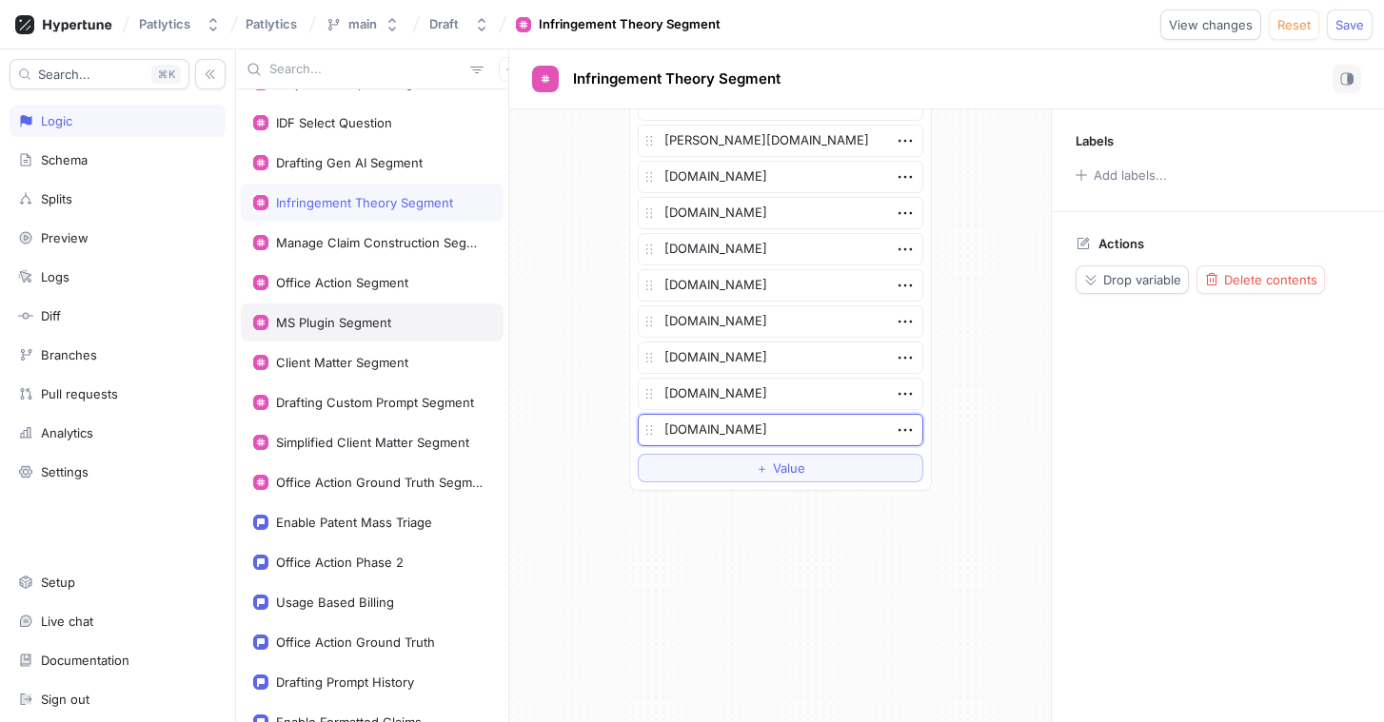
scroll to position [0, 0]
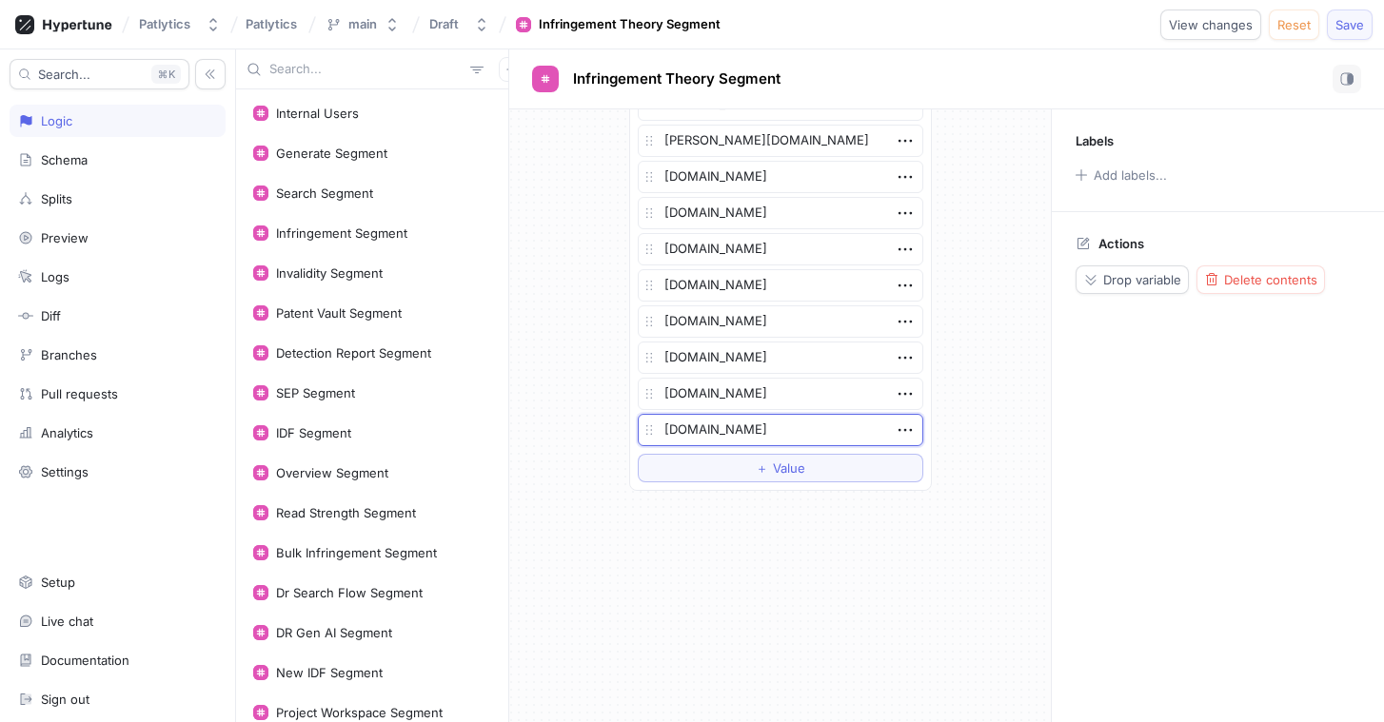
type textarea "[DOMAIN_NAME]"
click at [1354, 33] on button "Save" at bounding box center [1349, 25] width 46 height 30
type textarea "x"
